Goal: Transaction & Acquisition: Obtain resource

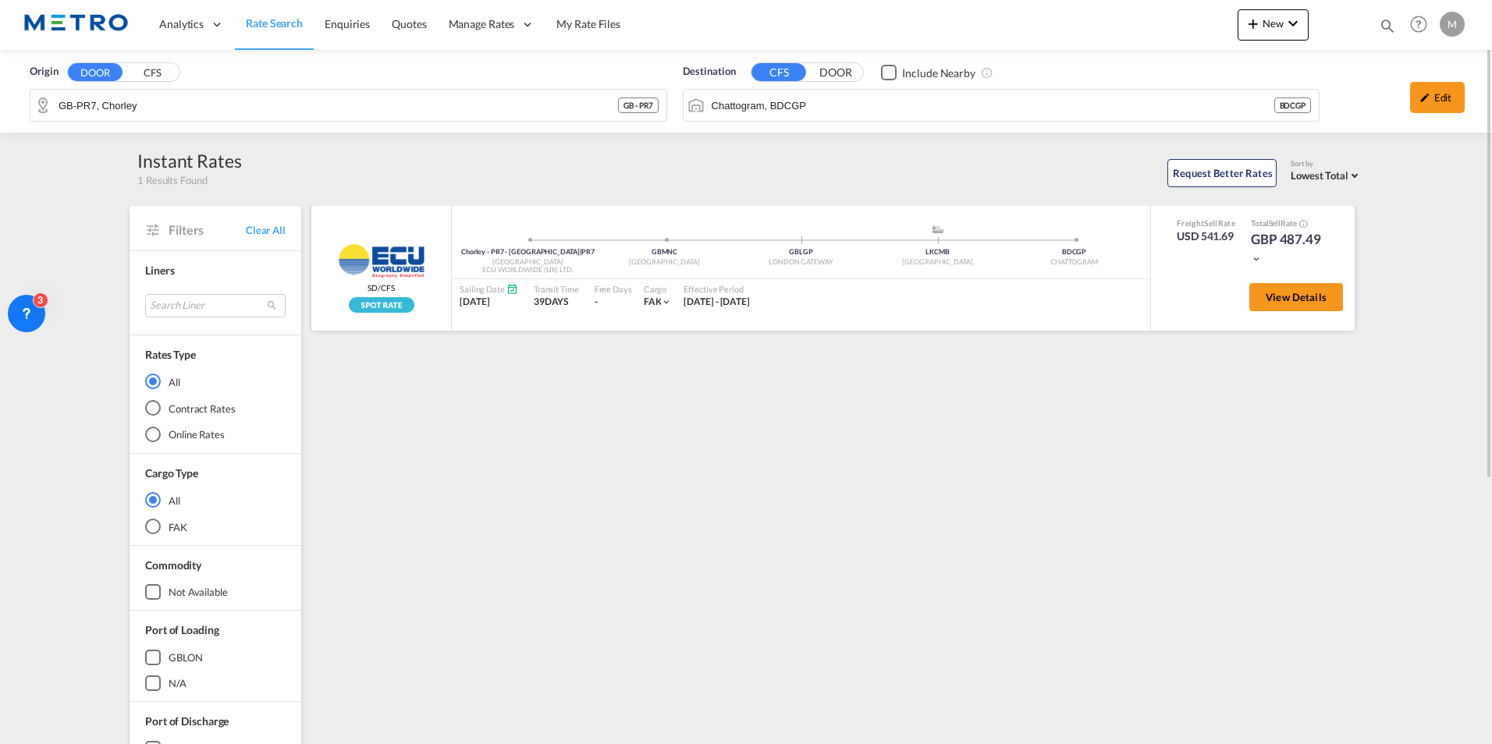
click at [1015, 222] on div "Chorley - PR7 - [GEOGRAPHIC_DATA] | PR7 [GEOGRAPHIC_DATA] ECU WORLDWIDE ([GEOGR…" at bounding box center [801, 268] width 698 height 96
click at [279, 21] on span "Rate Search" at bounding box center [274, 22] width 57 height 13
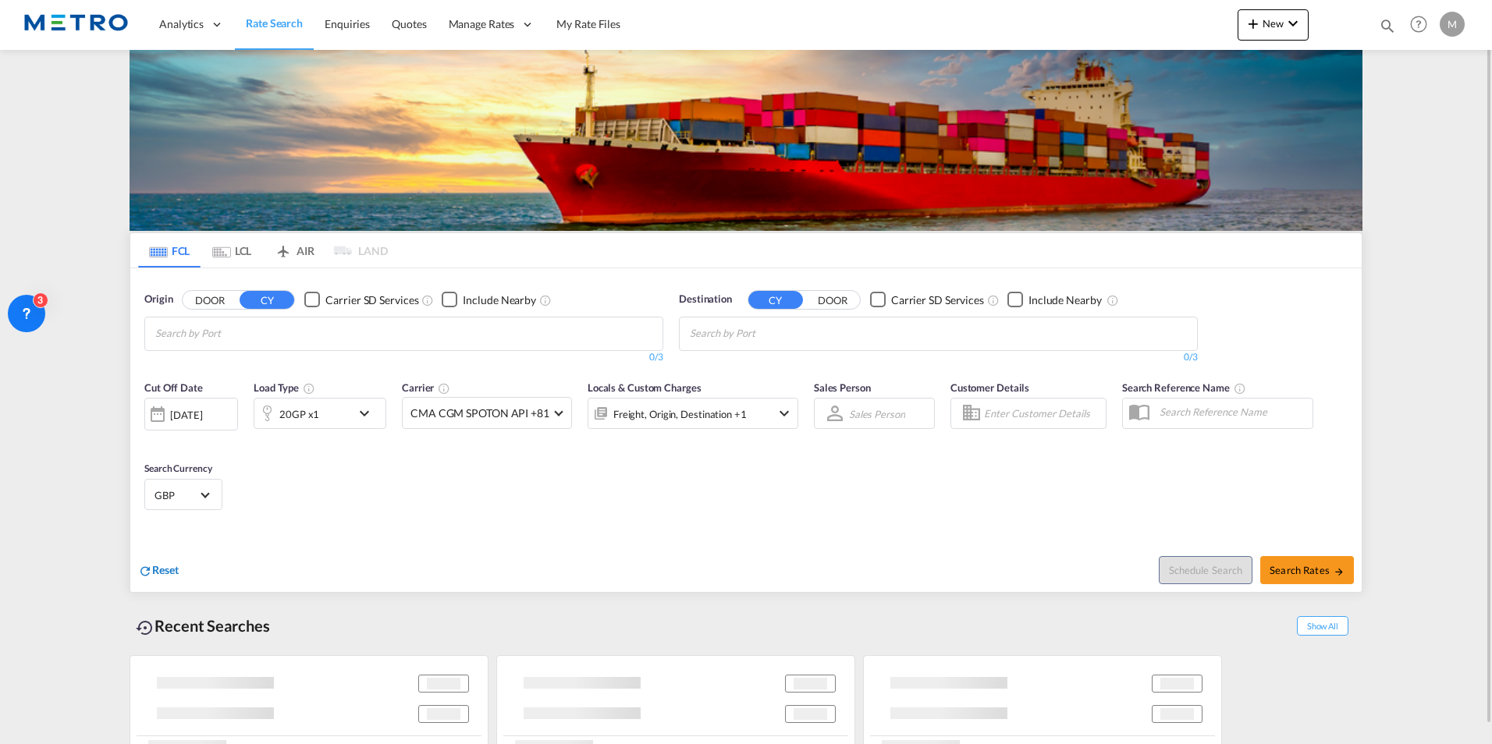
click at [155, 570] on span "Reset" at bounding box center [165, 569] width 27 height 13
click at [155, 569] on span "Reset" at bounding box center [165, 569] width 27 height 13
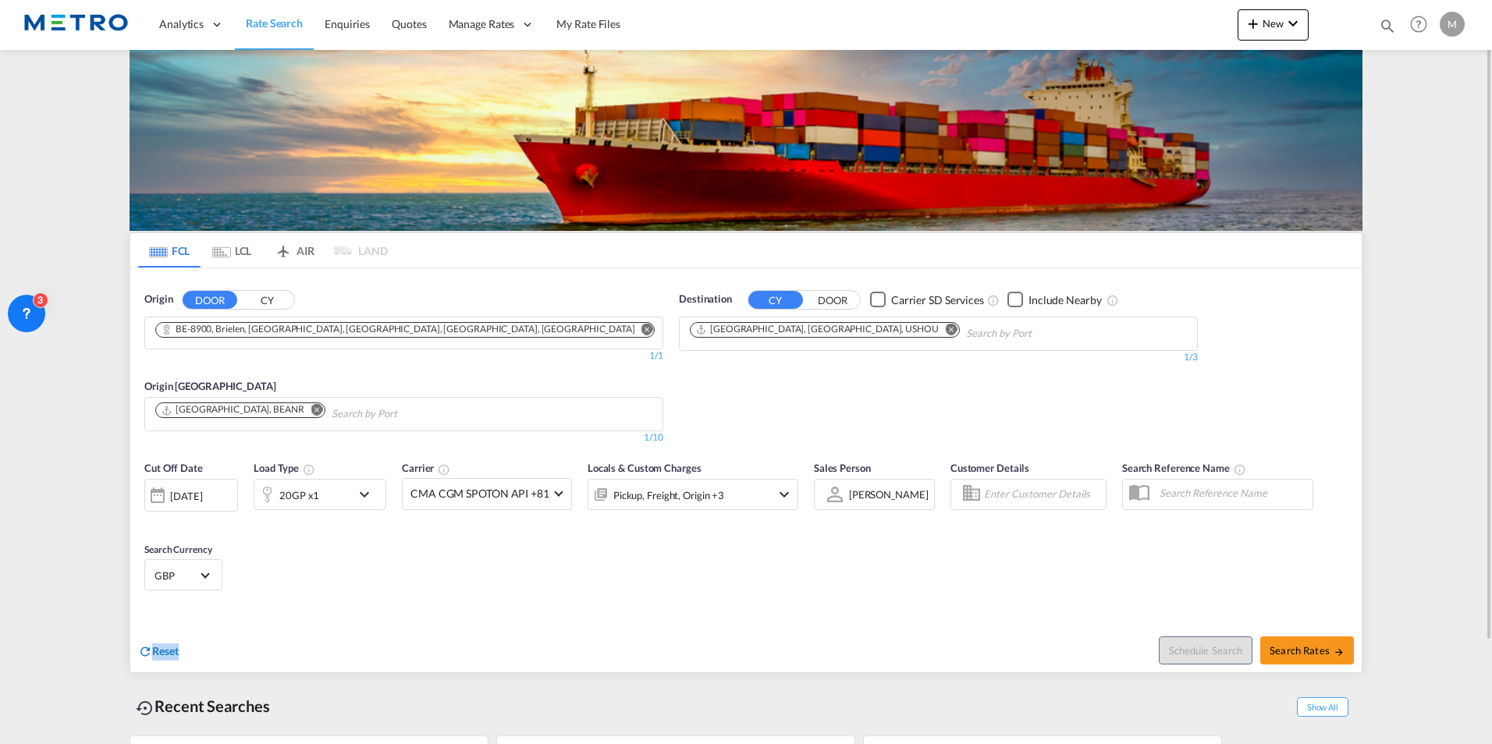
click at [167, 645] on span "Reset" at bounding box center [165, 651] width 27 height 13
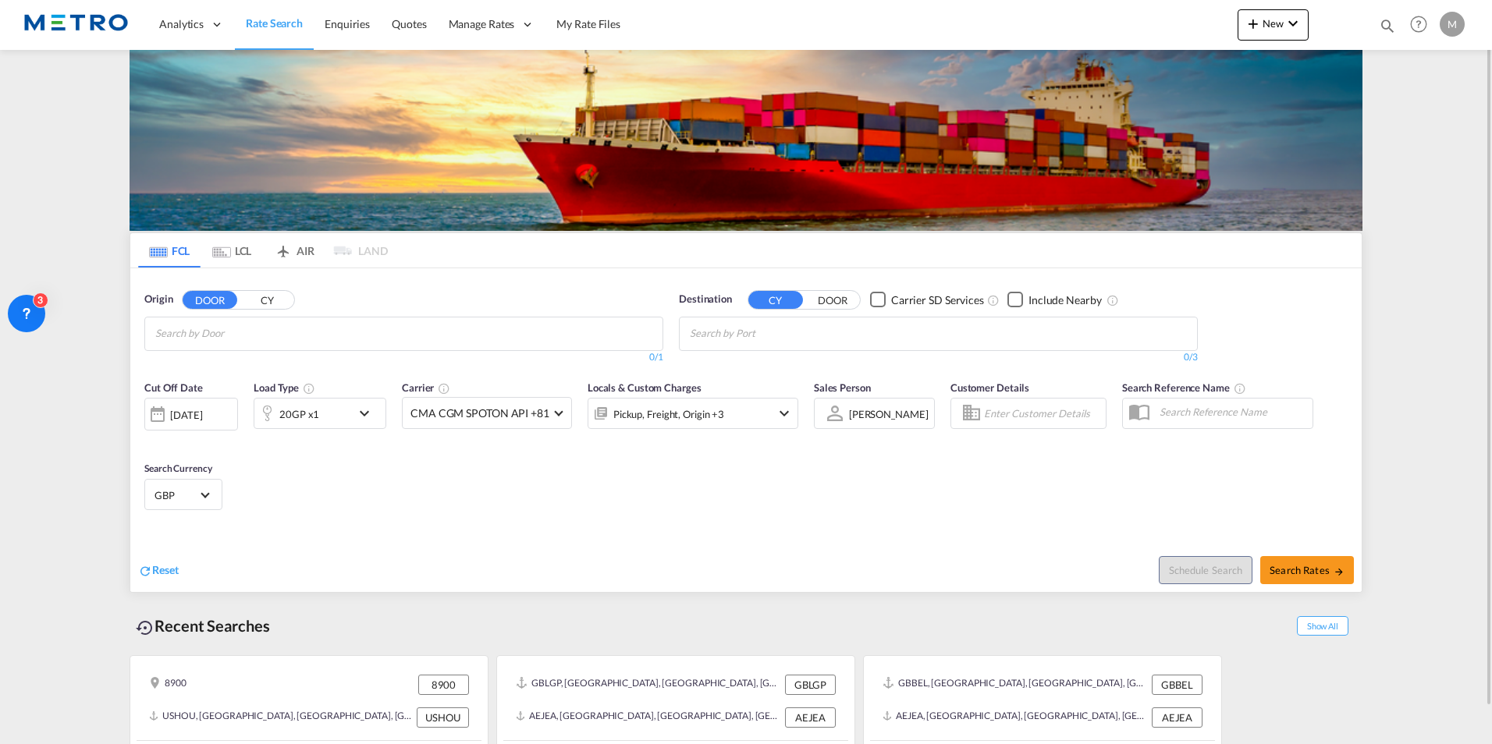
click at [234, 251] on md-tab-item "LCL" at bounding box center [232, 250] width 62 height 34
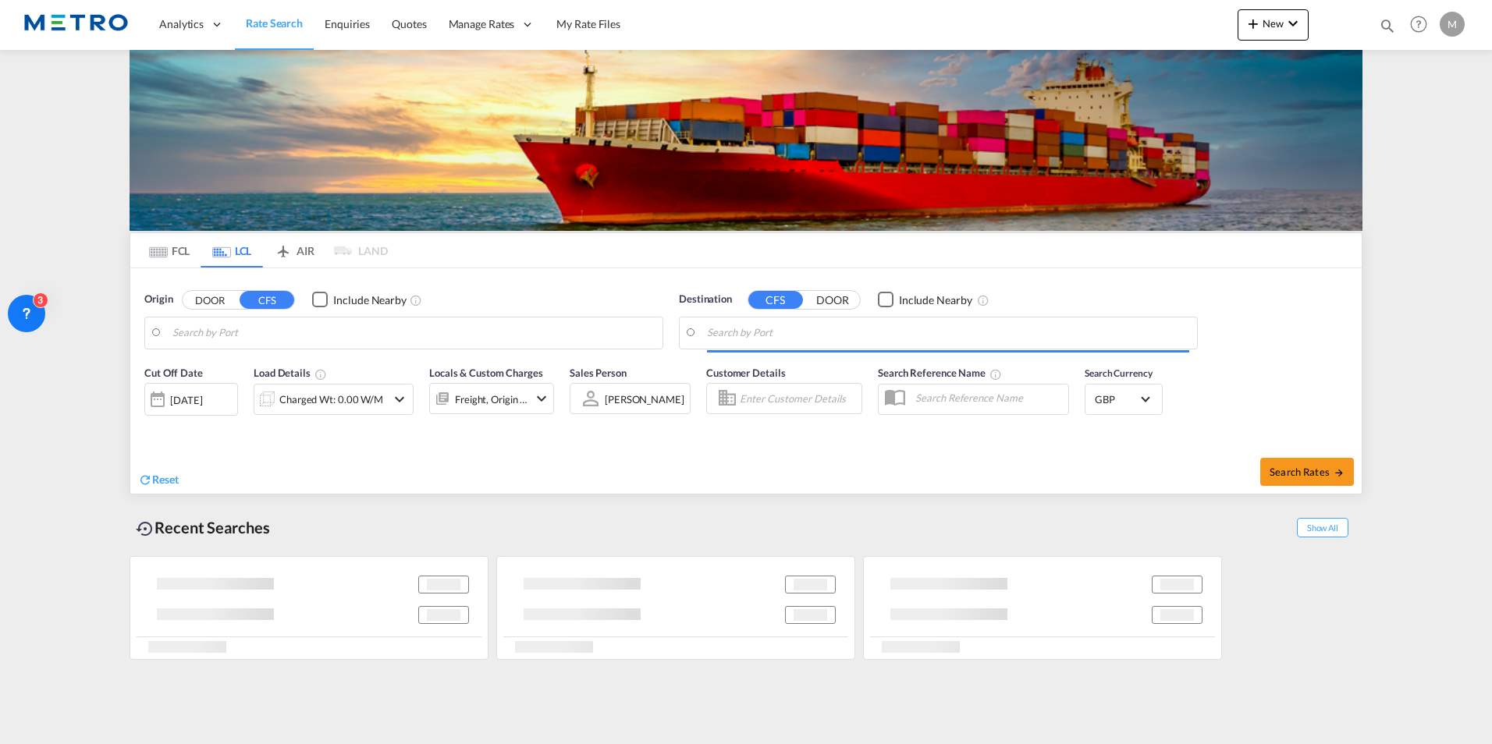
type input "GB-PR7, Chorley"
type input "Chattogram, BDCGP"
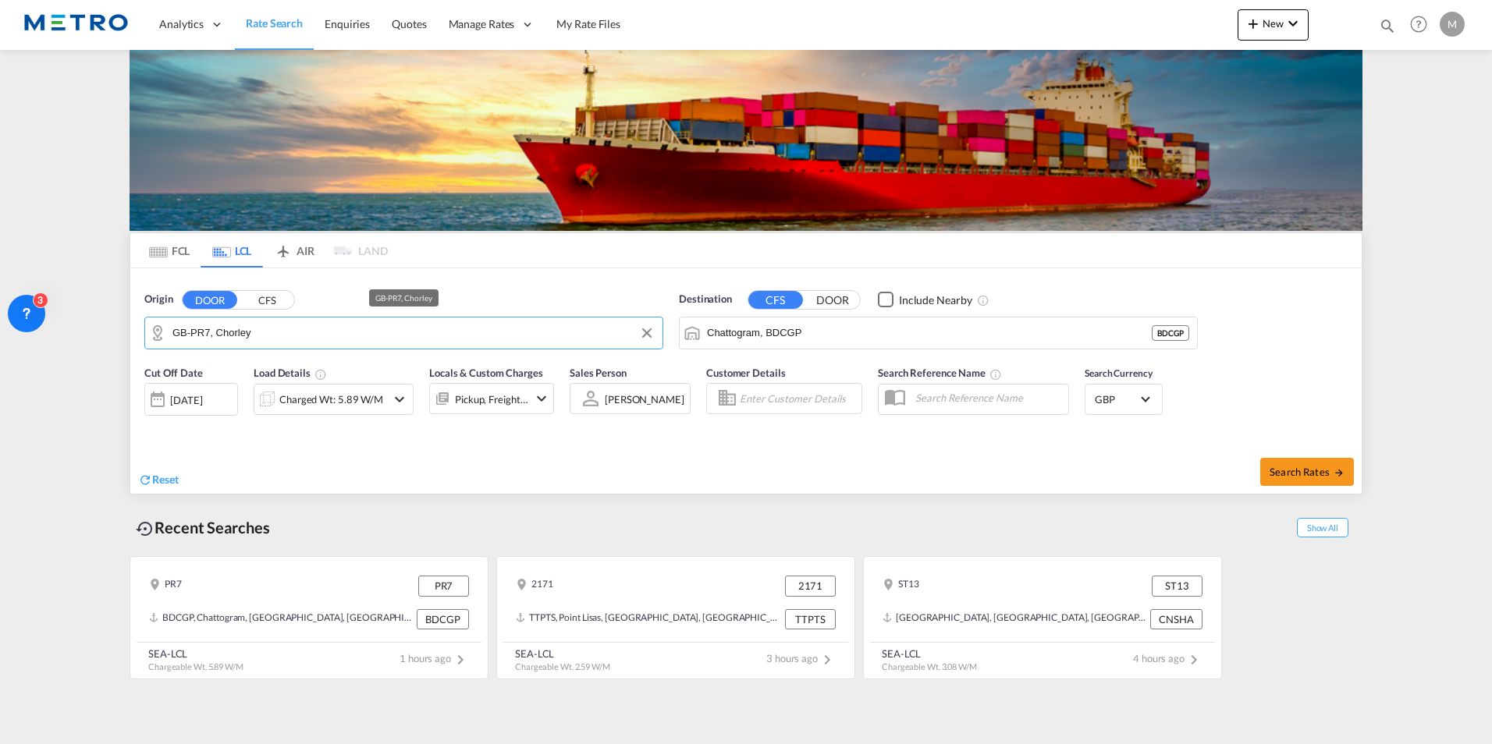
click at [217, 332] on input "GB-PR7, Chorley" at bounding box center [413, 333] width 482 height 23
click at [179, 485] on span "Reset" at bounding box center [165, 479] width 27 height 13
click at [291, 331] on body "Analytics Reports Dashboard Rate Search Enquiries Quotes" at bounding box center [746, 372] width 1492 height 744
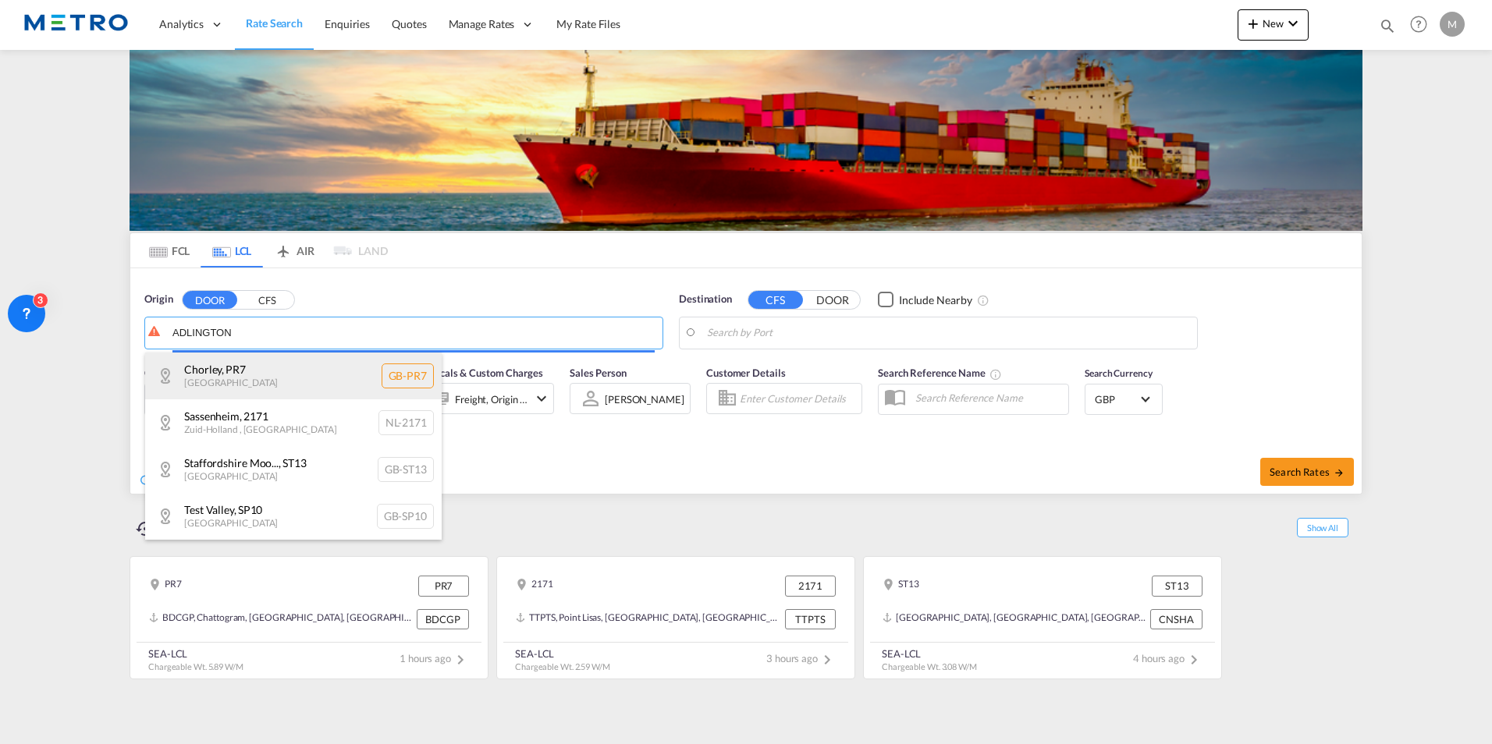
type input "ADLINGTON"
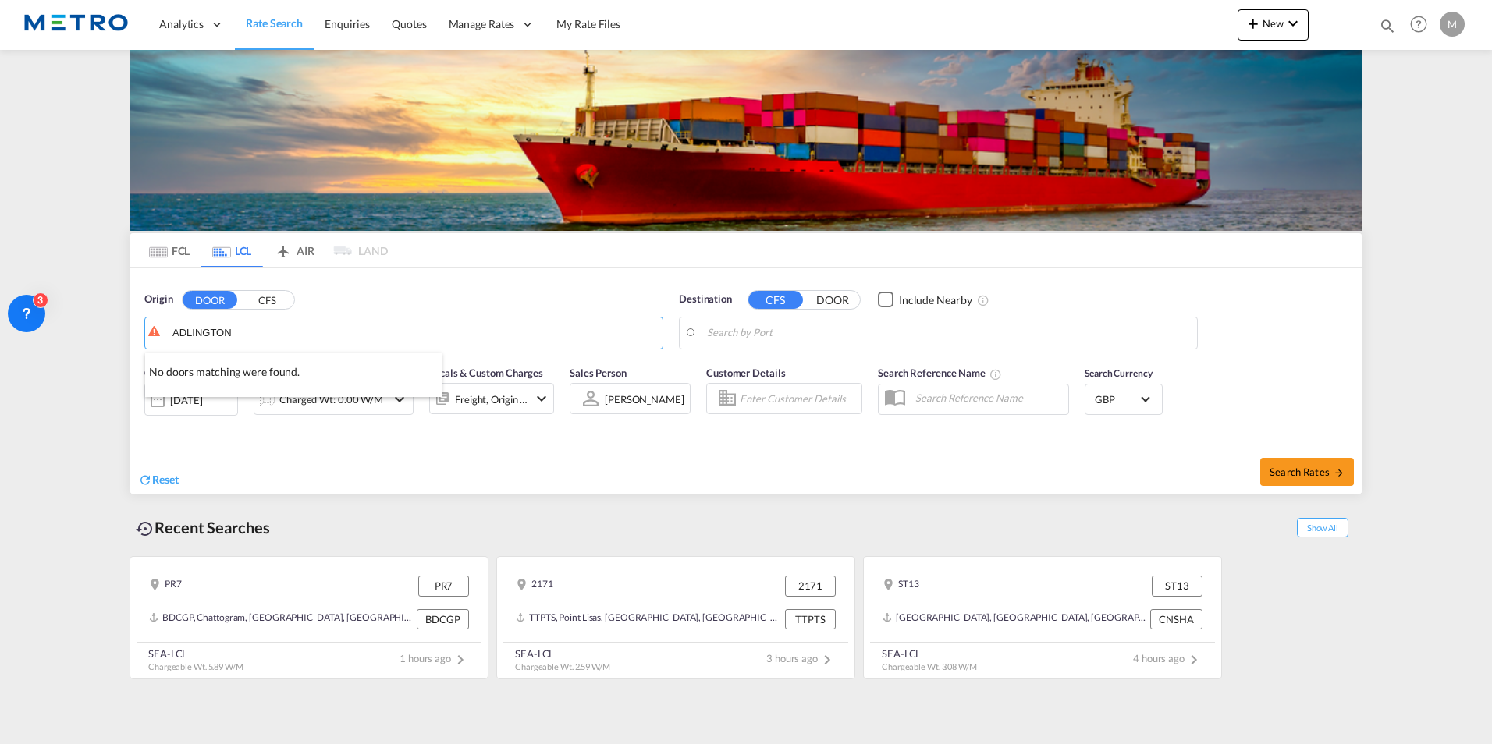
drag, startPoint x: 291, startPoint y: 331, endPoint x: 330, endPoint y: 361, distance: 49.5
click at [320, 371] on div "No doors matching were found." at bounding box center [293, 372] width 297 height 16
click at [651, 325] on button "Clear Input" at bounding box center [646, 333] width 23 height 23
drag, startPoint x: 224, startPoint y: 374, endPoint x: 646, endPoint y: 343, distance: 423.3
click at [225, 375] on div "Chorley , PR7 [GEOGRAPHIC_DATA] [GEOGRAPHIC_DATA]-PR7" at bounding box center [293, 376] width 297 height 47
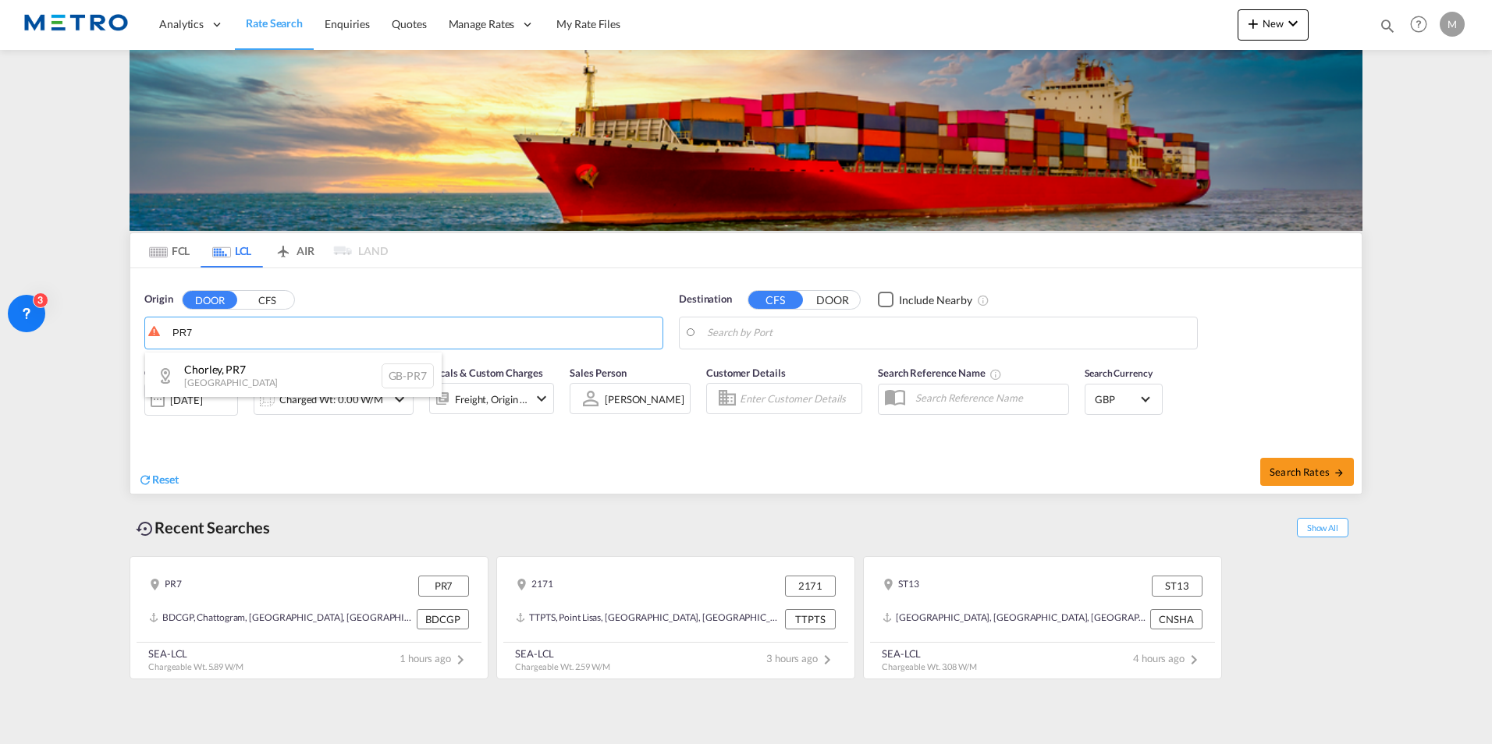
type input "GB-PR7, Chorley"
click at [760, 327] on body "Analytics Reports Dashboard Rate Search Enquiries Quotes" at bounding box center [746, 372] width 1492 height 744
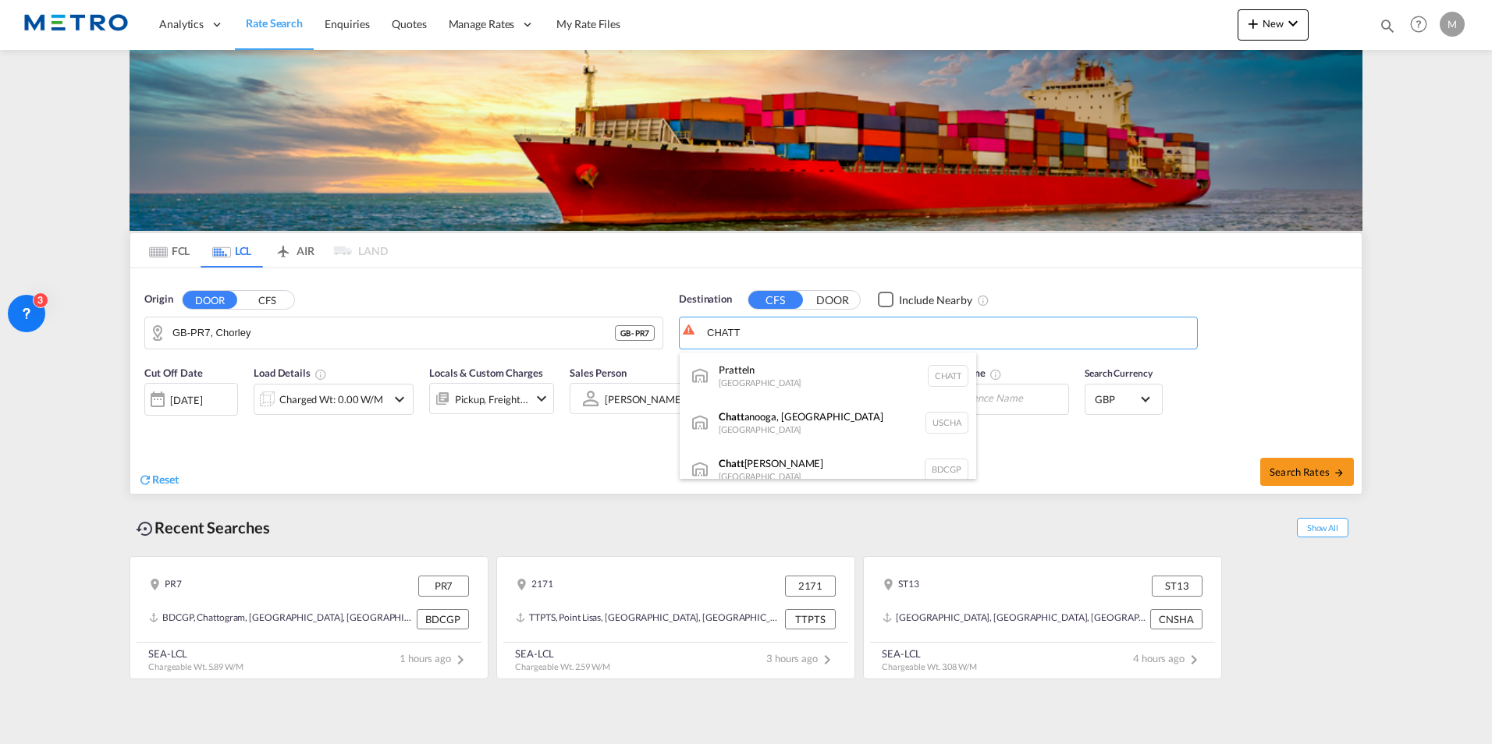
drag, startPoint x: 772, startPoint y: 459, endPoint x: 696, endPoint y: 458, distance: 75.7
click at [773, 460] on div "Chatt [PERSON_NAME] [GEOGRAPHIC_DATA] BDCGP" at bounding box center [828, 469] width 297 height 47
type input "Chattogram, BDCGP"
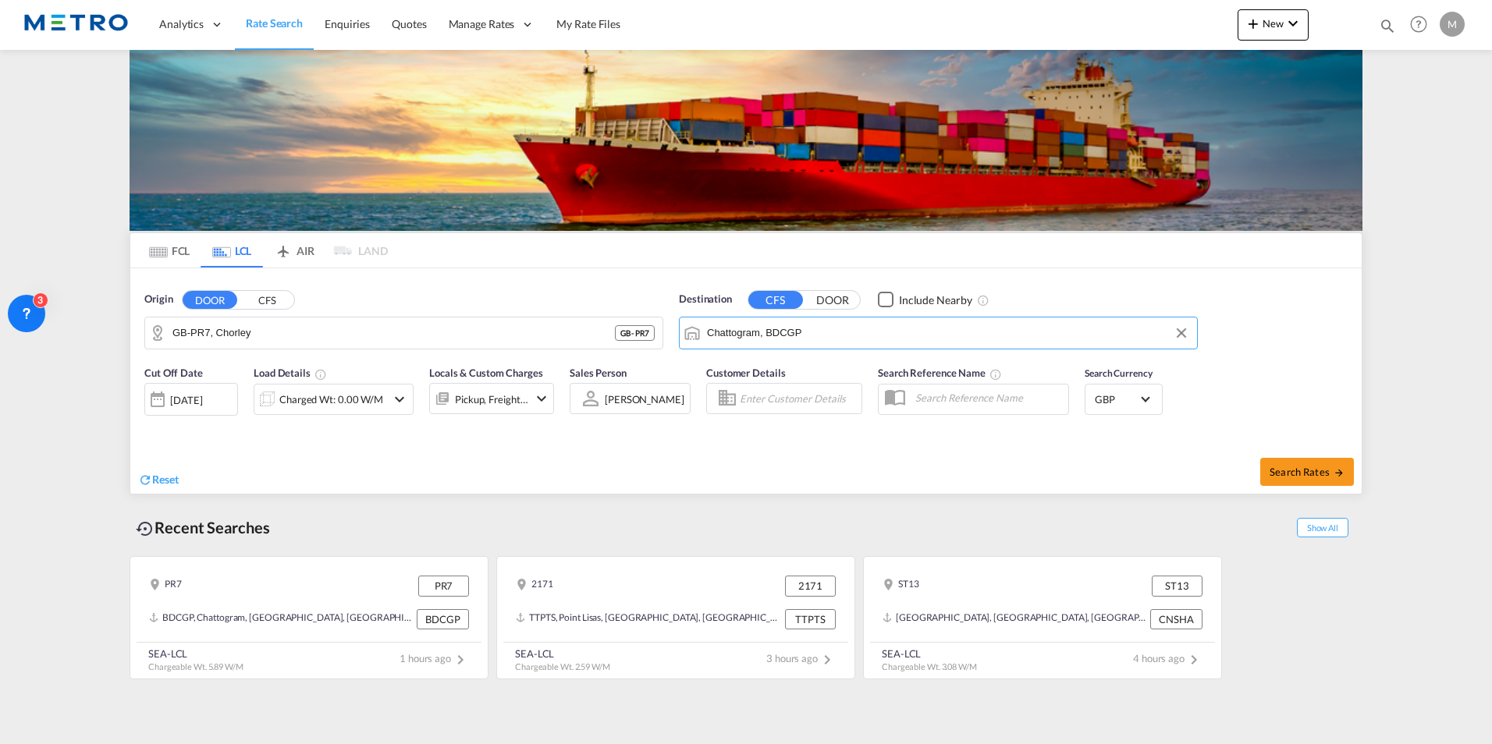
click at [389, 403] on div "Charged Wt: 0.00 W/M" at bounding box center [334, 399] width 160 height 31
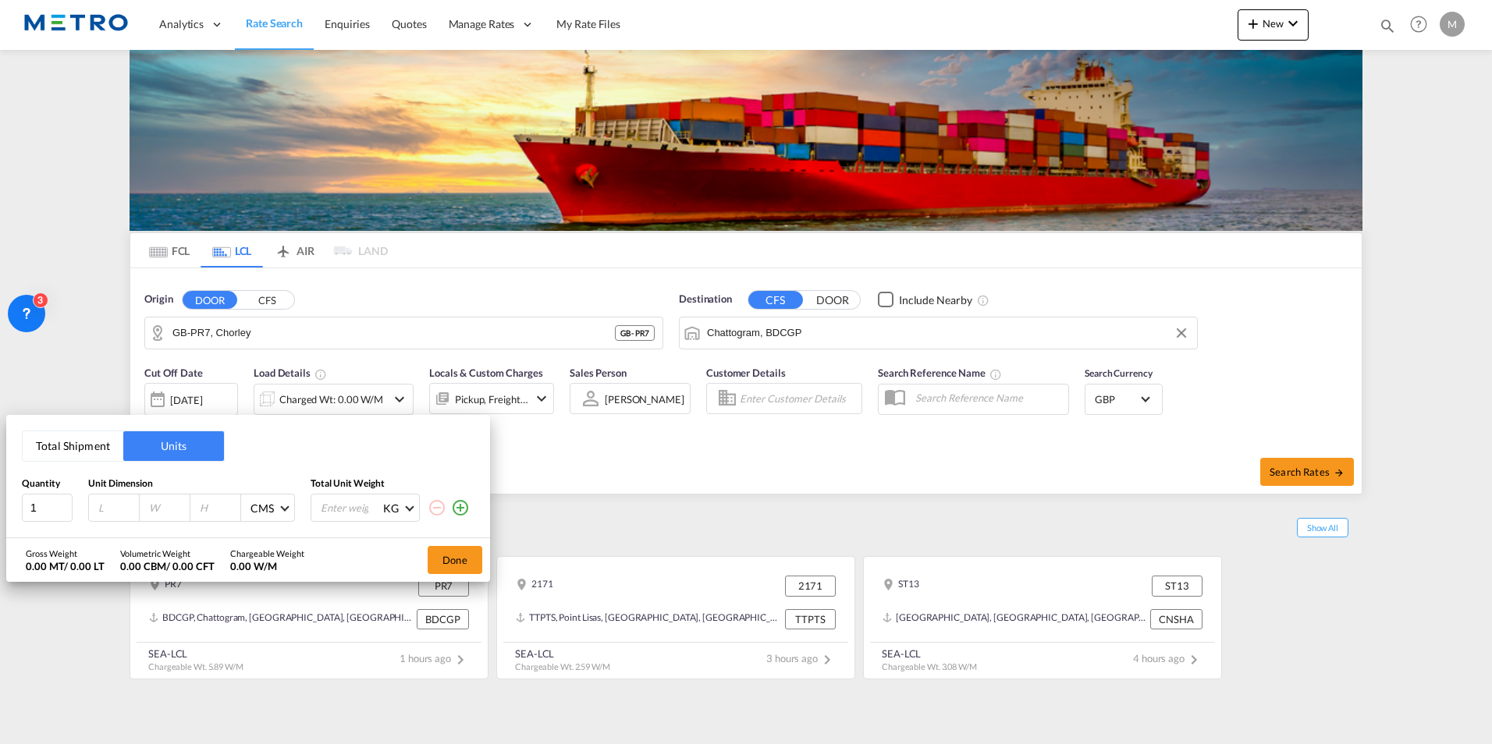
drag, startPoint x: 101, startPoint y: 509, endPoint x: 120, endPoint y: 502, distance: 20.0
click at [101, 510] on input "number" at bounding box center [118, 508] width 42 height 14
drag, startPoint x: 25, startPoint y: 503, endPoint x: 37, endPoint y: 504, distance: 11.8
click at [34, 504] on input "1" at bounding box center [47, 508] width 51 height 28
click at [39, 504] on input "1" at bounding box center [47, 508] width 51 height 28
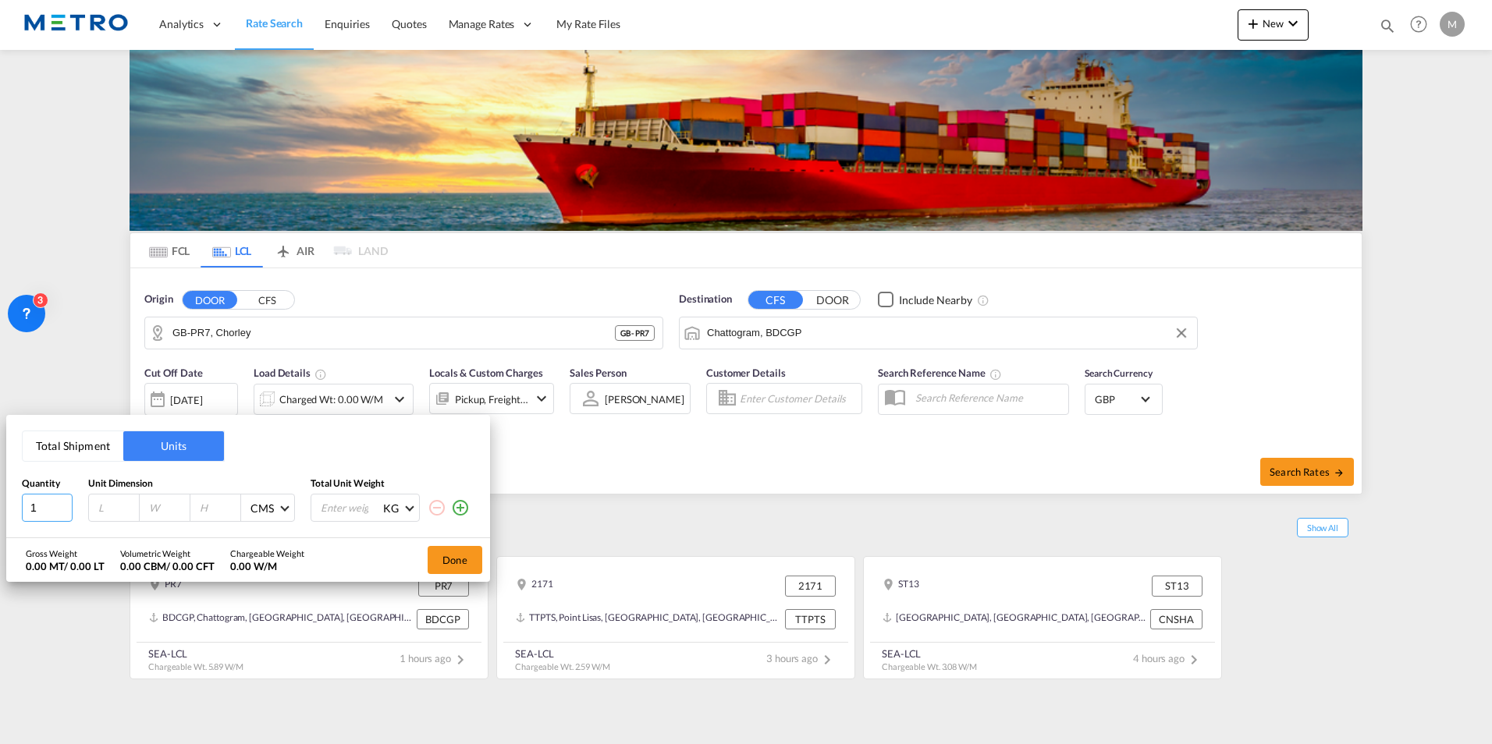
drag, startPoint x: 41, startPoint y: 505, endPoint x: -3, endPoint y: 515, distance: 45.6
click at [0, 515] on html "Analytics Reports Dashboard Rate Search Enquiries Quotes" at bounding box center [746, 372] width 1492 height 744
type input "2"
click at [128, 498] on div at bounding box center [114, 508] width 51 height 27
type input "0.001"
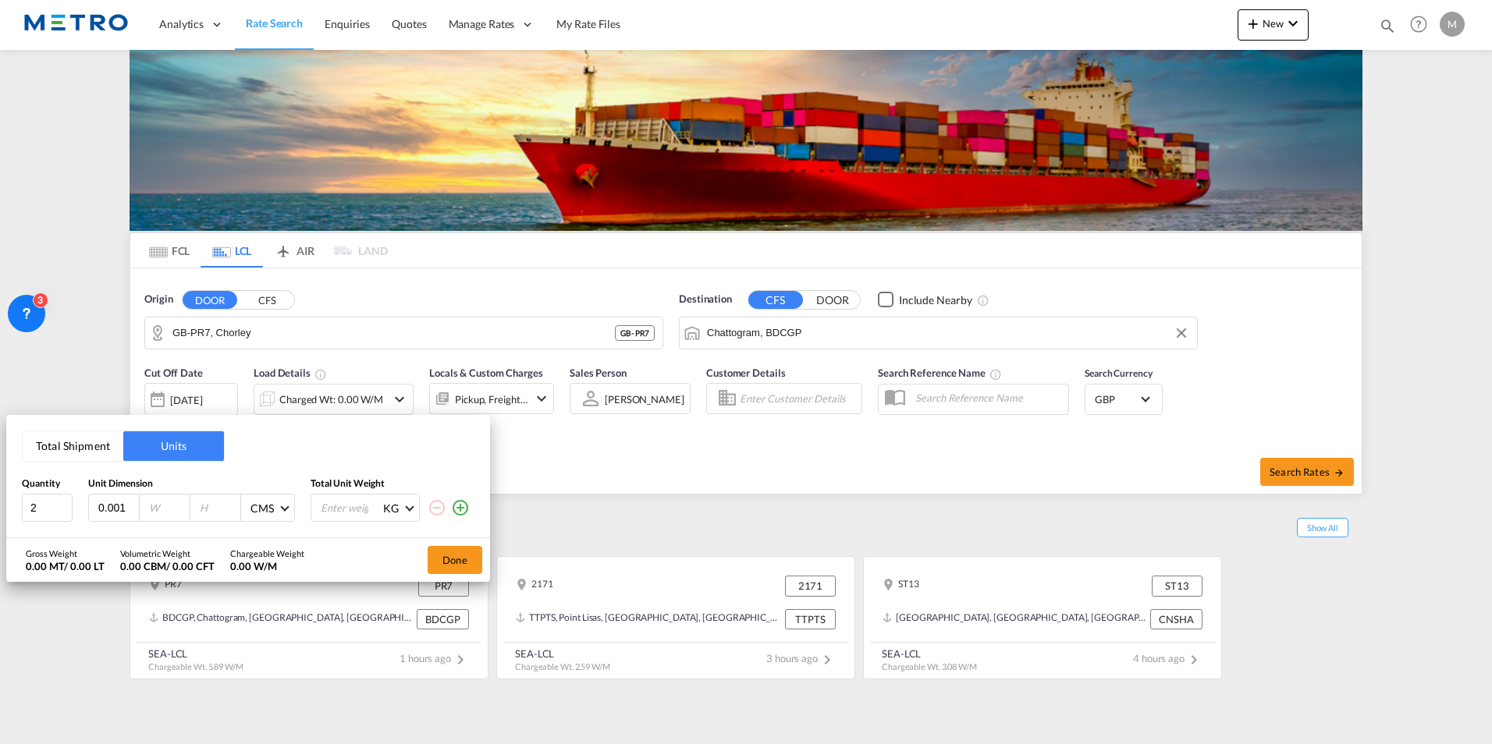
click at [126, 512] on input "0.001" at bounding box center [118, 508] width 42 height 14
drag, startPoint x: 125, startPoint y: 512, endPoint x: 20, endPoint y: 511, distance: 104.6
click at [20, 511] on div "Total Shipment Units Quantity Unit Dimension Total Unit Weight 2 0.001 CMS CMS …" at bounding box center [248, 476] width 484 height 123
type input "160"
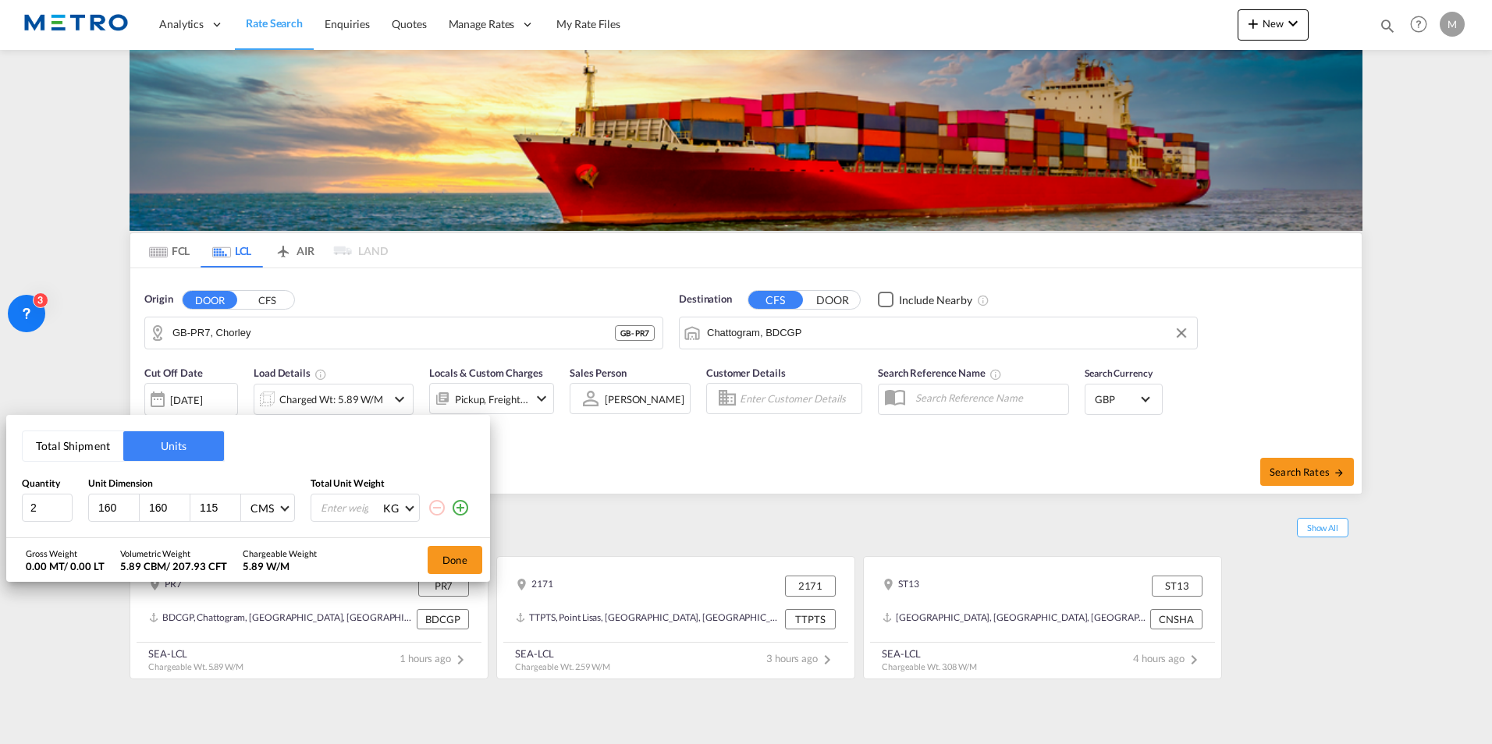
type input "115"
drag, startPoint x: 333, startPoint y: 511, endPoint x: 332, endPoint y: 503, distance: 8.6
click at [336, 511] on input "number" at bounding box center [350, 508] width 62 height 27
type input "1900"
click at [466, 570] on button "Done" at bounding box center [455, 560] width 55 height 28
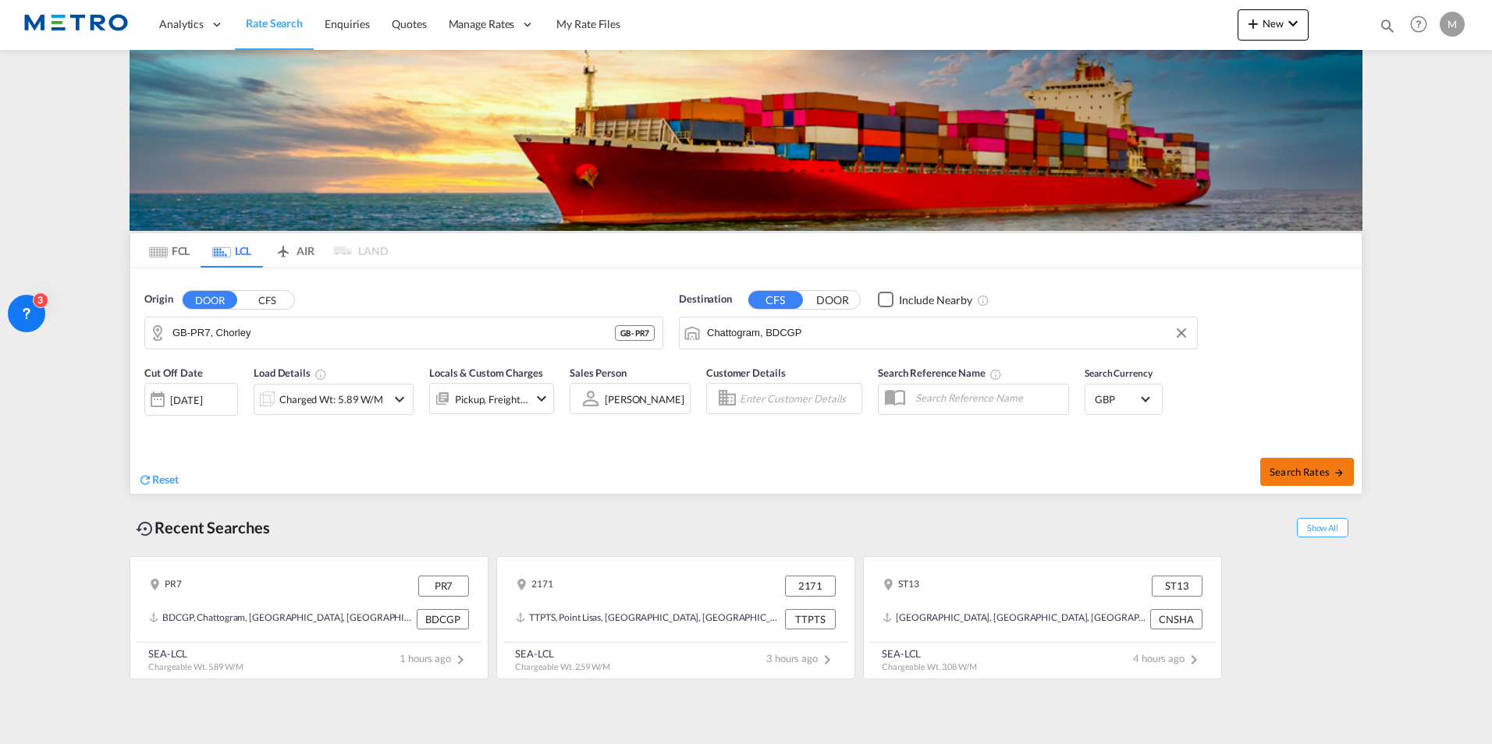
click at [1317, 476] on span "Search Rates" at bounding box center [1307, 472] width 75 height 12
type input "PR7 to BDCGP / [DATE]"
